Goal: Check status: Check status

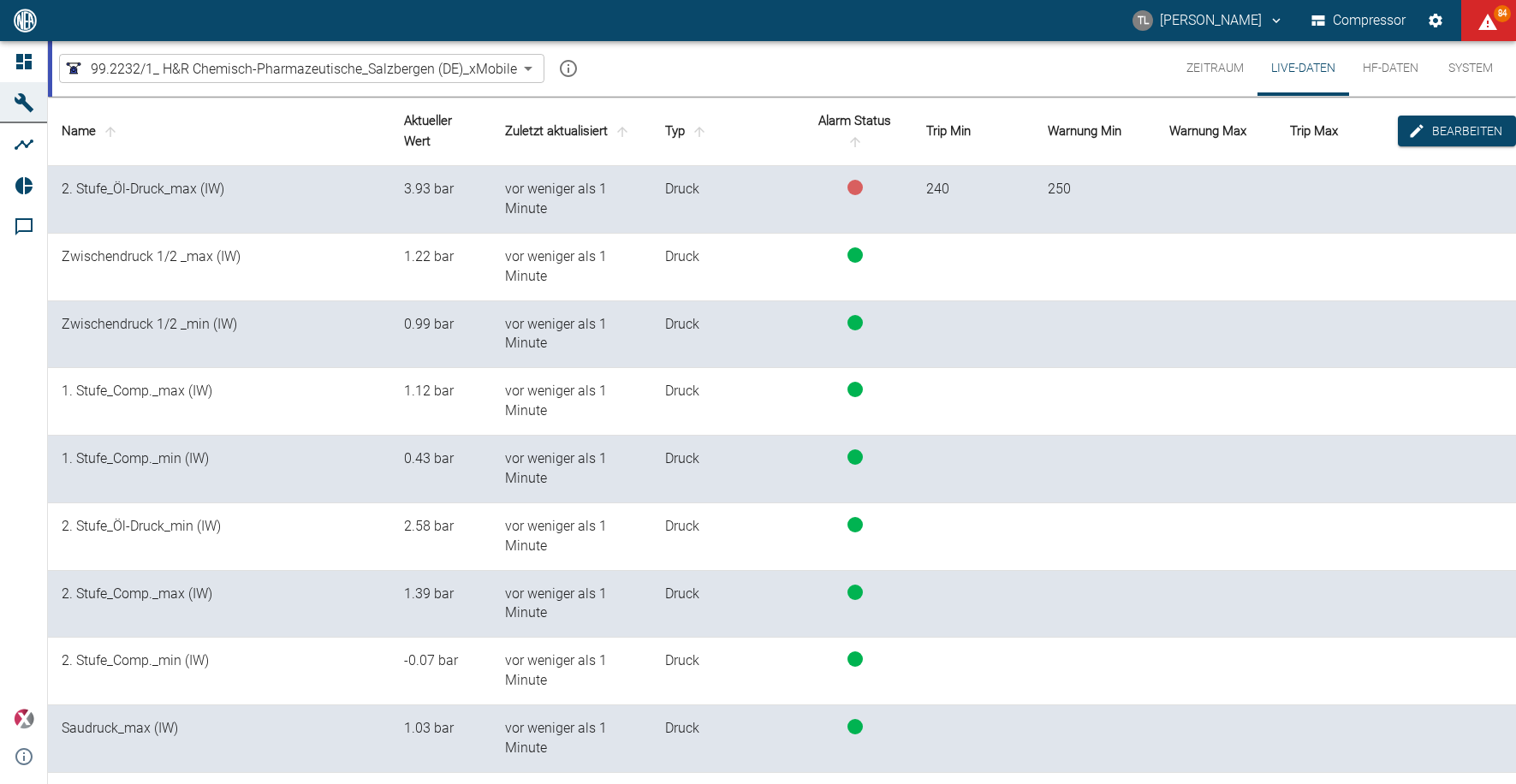
click at [1308, 70] on button "Live-Daten" at bounding box center [1303, 68] width 91 height 55
click at [1203, 73] on button "Zeitraum" at bounding box center [1215, 68] width 85 height 55
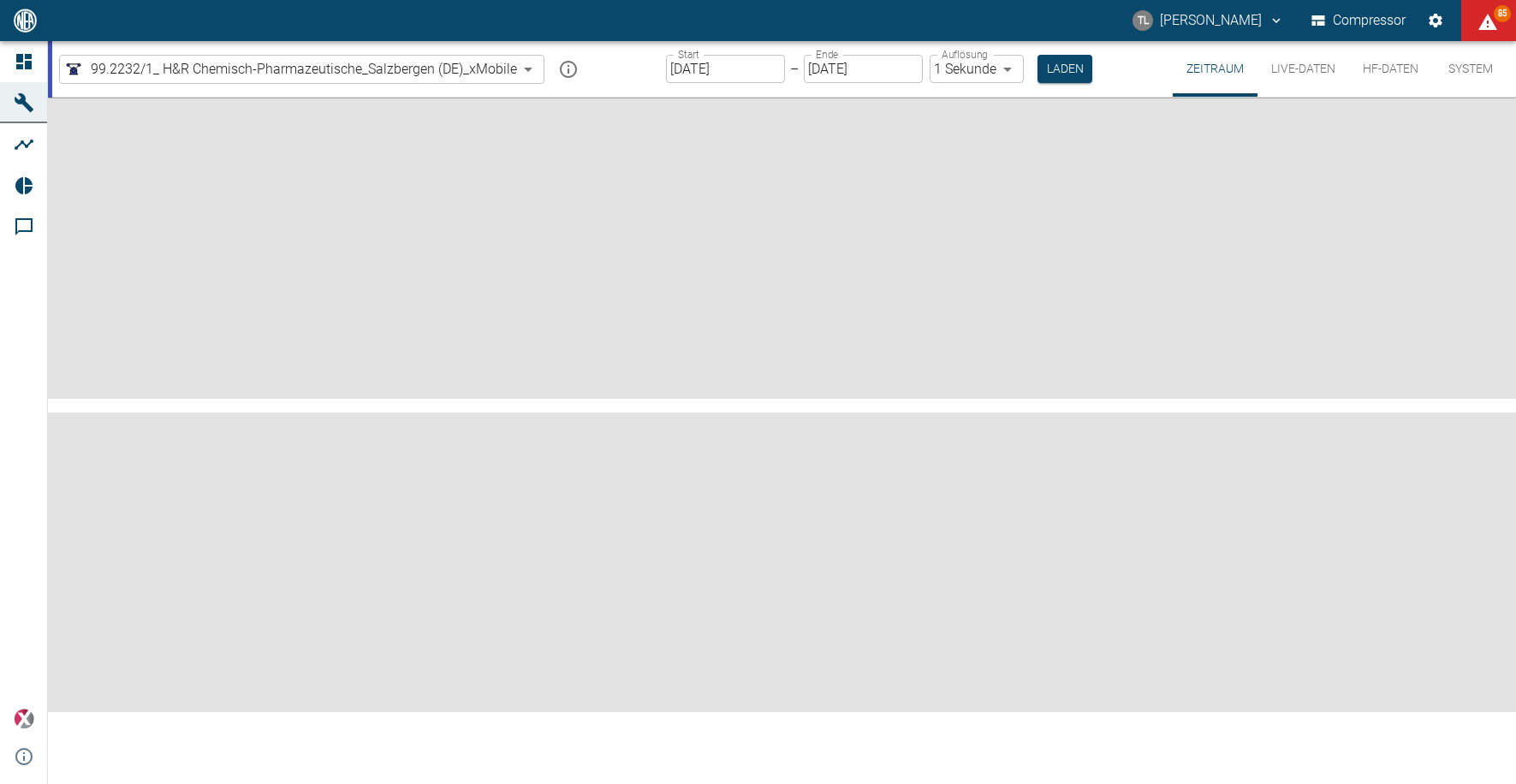
click at [778, 77] on input "[DATE]" at bounding box center [725, 69] width 119 height 28
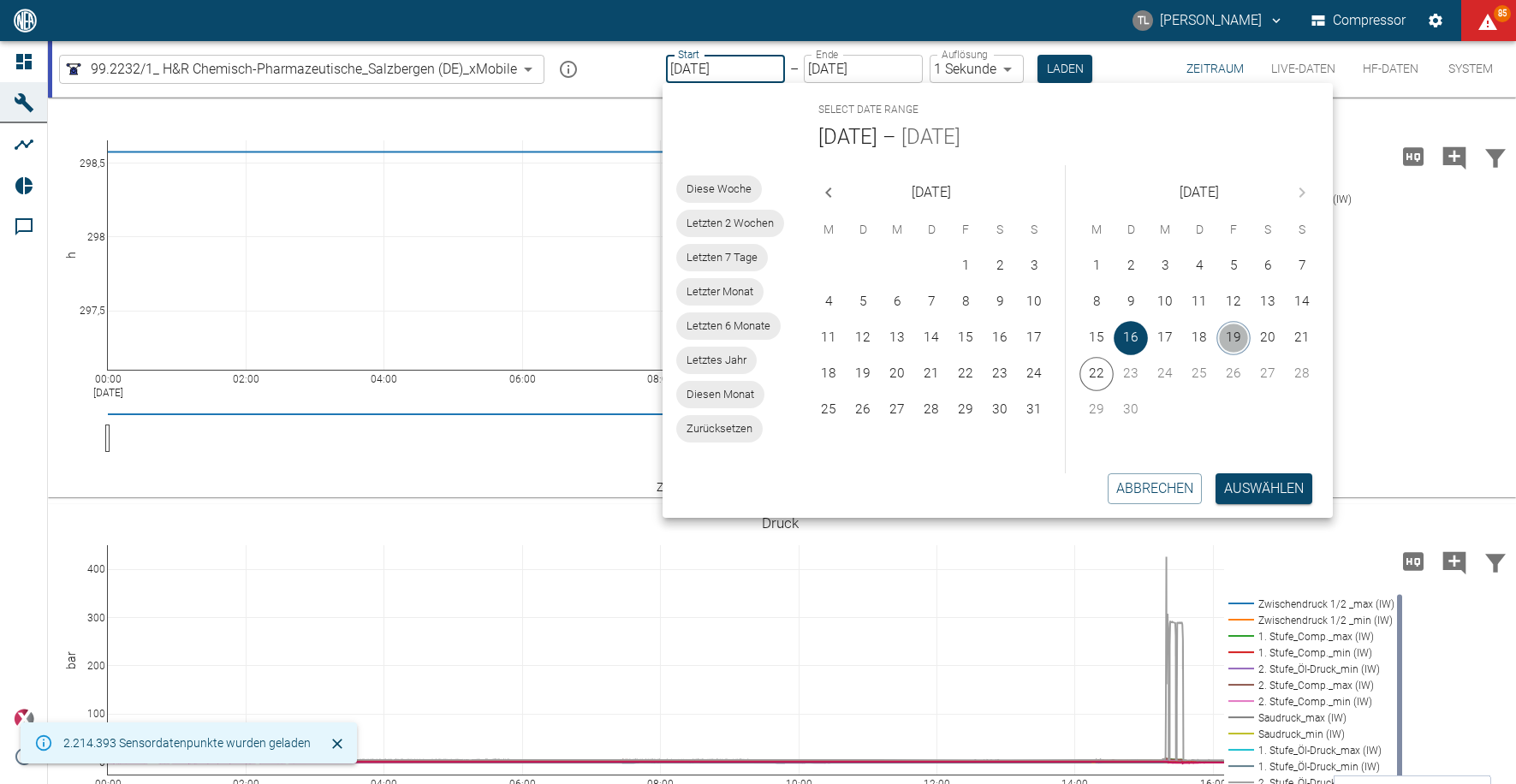
click at [1232, 332] on button "19" at bounding box center [1233, 338] width 34 height 34
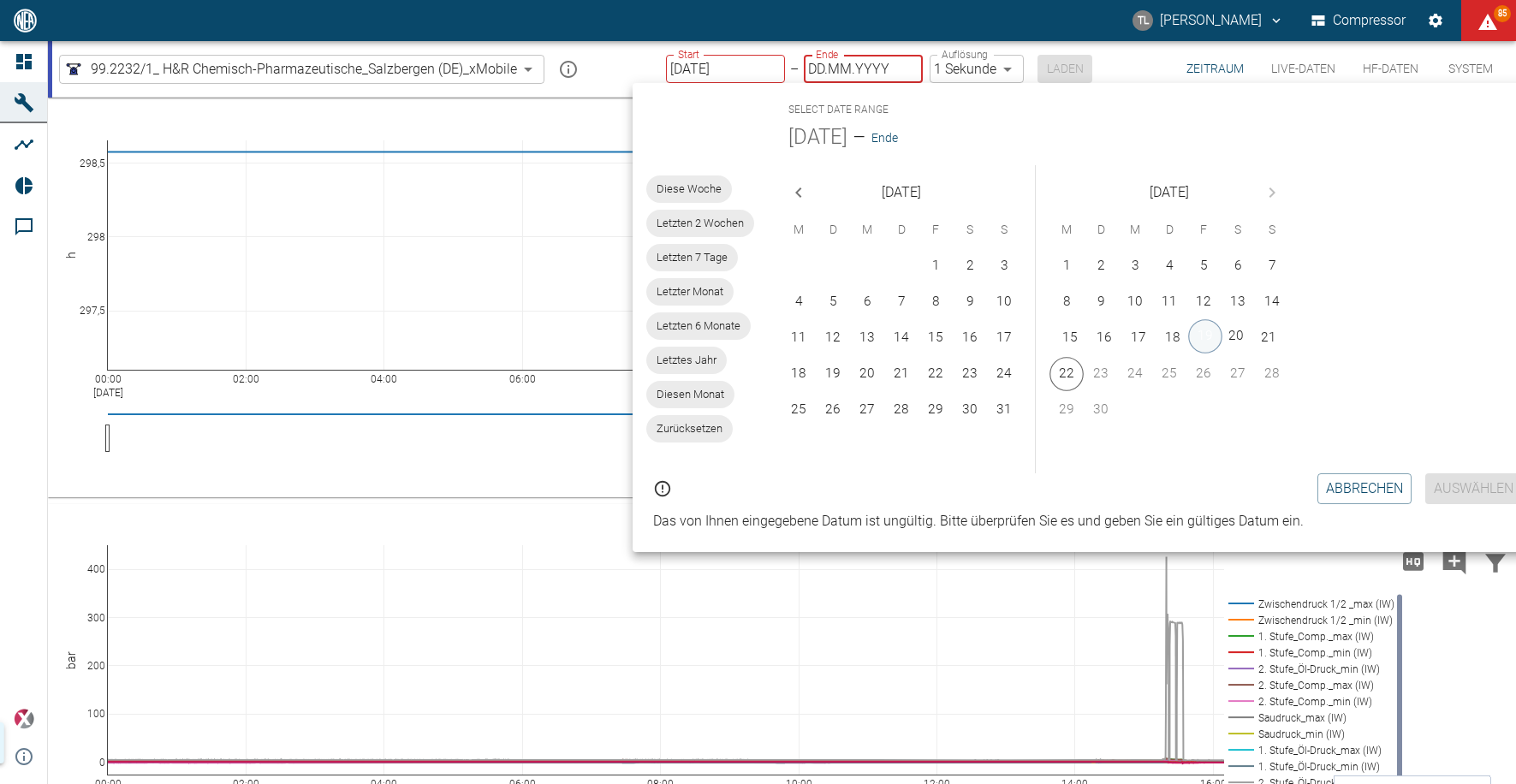
type input "[DATE]"
click at [1057, 381] on button "22" at bounding box center [1066, 372] width 34 height 34
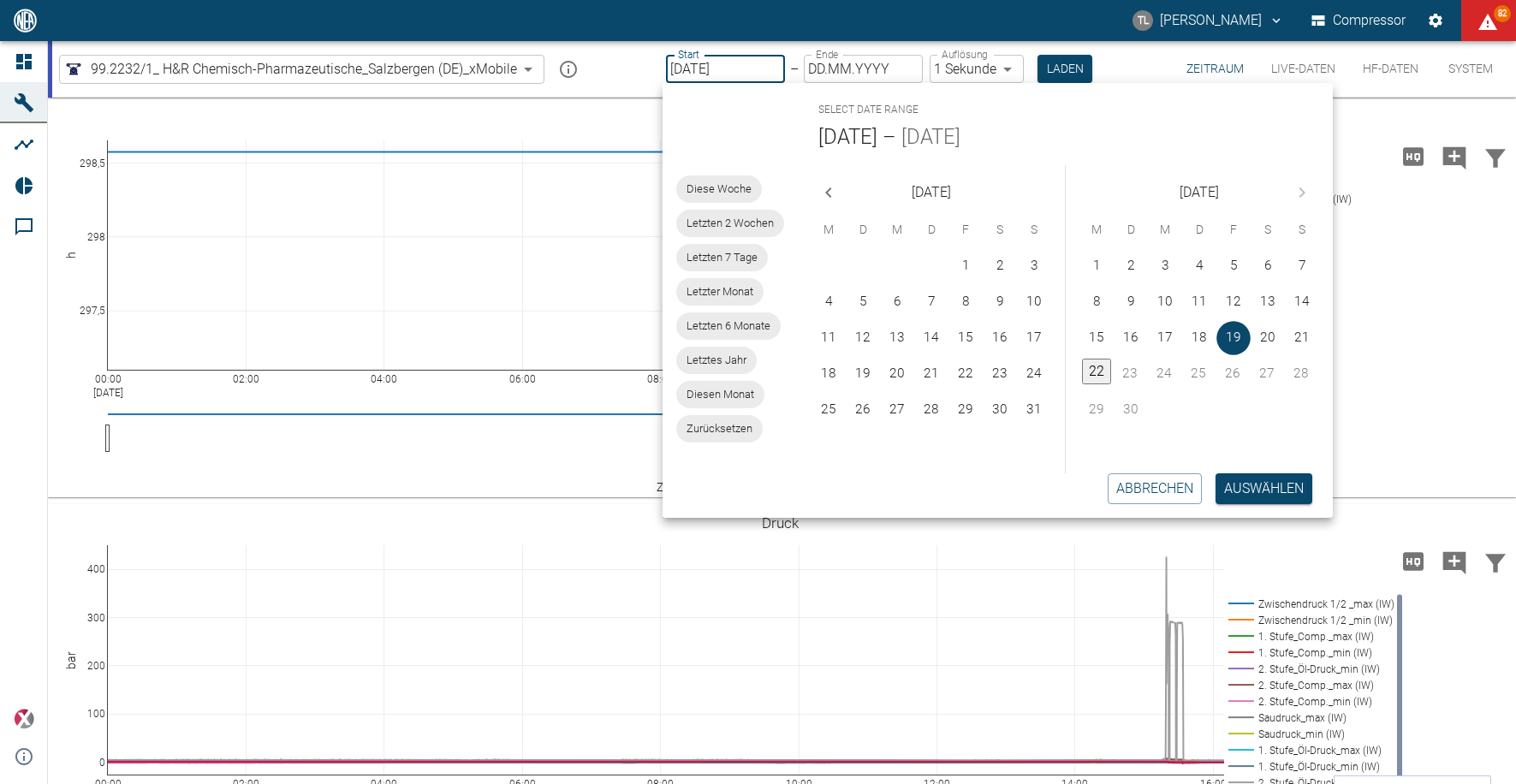
type input "[DATE]"
click at [1281, 478] on button "Auswählen" at bounding box center [1264, 488] width 97 height 31
type input "2min"
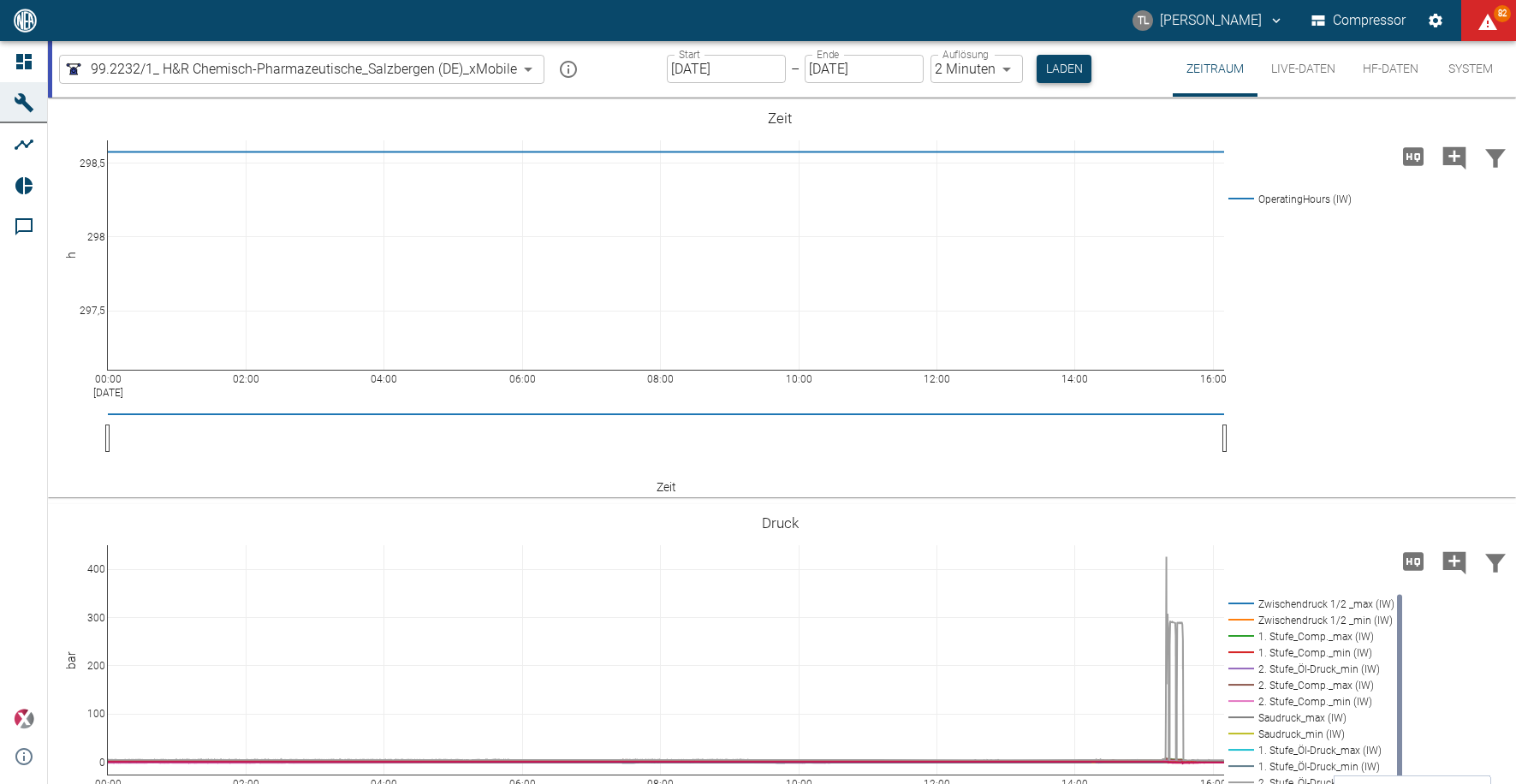
click at [1064, 70] on button "Laden" at bounding box center [1064, 69] width 55 height 28
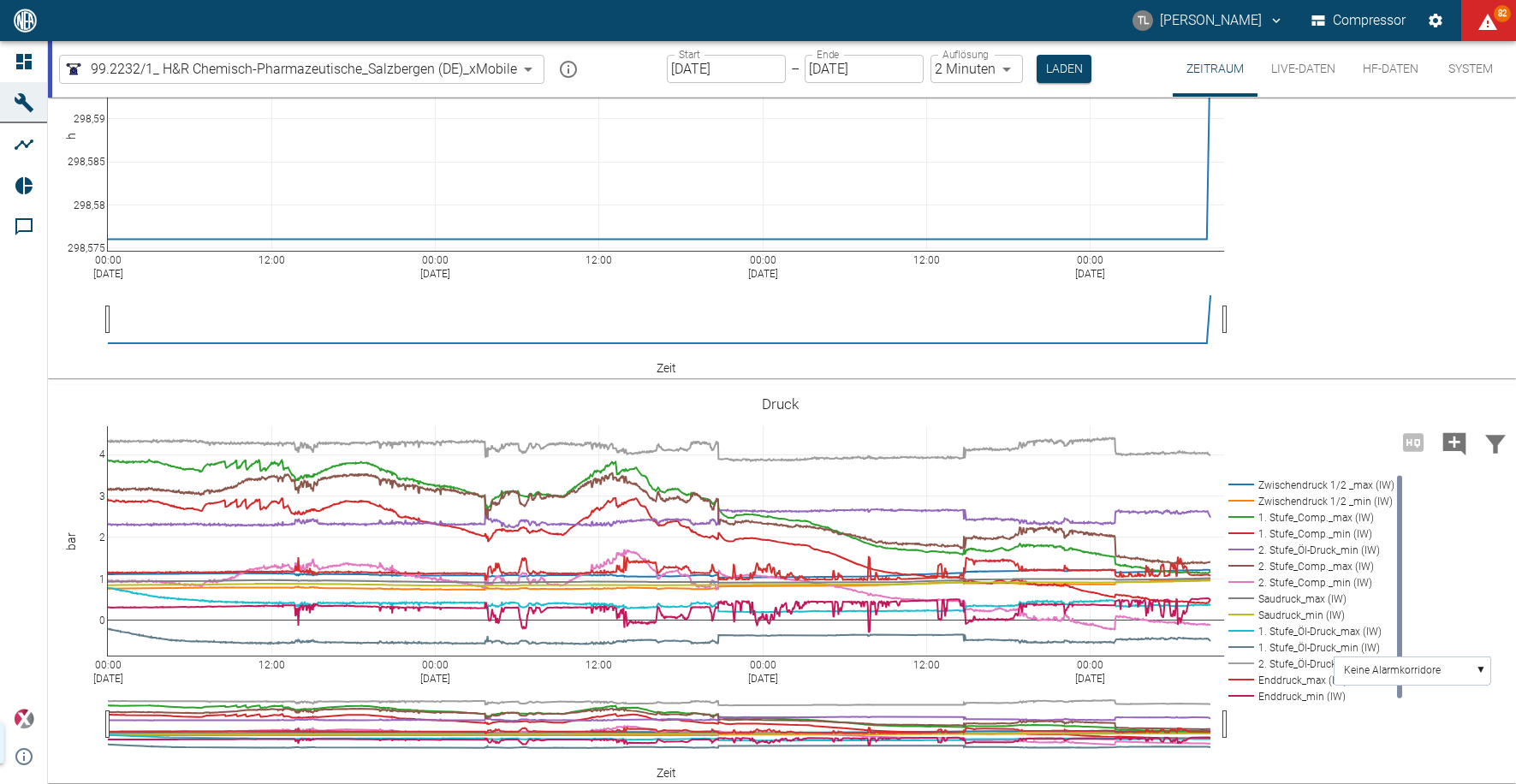
scroll to position [125, 0]
